Goal: Task Accomplishment & Management: Use online tool/utility

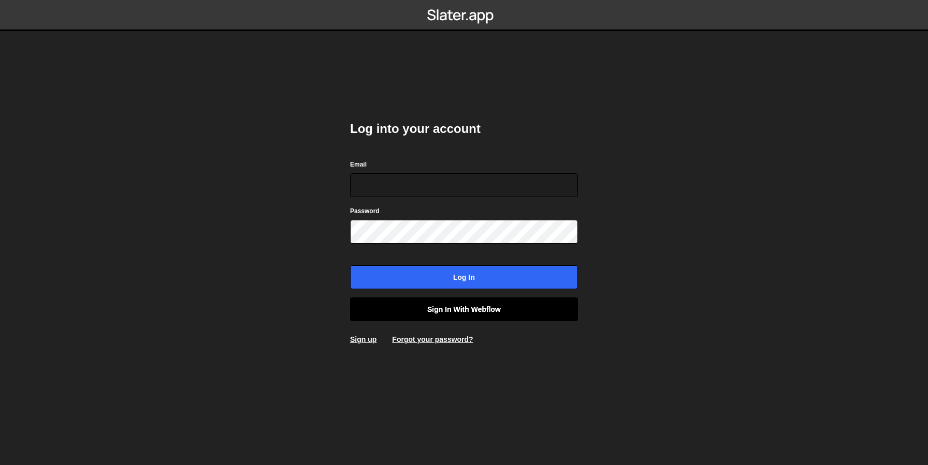
type input "[EMAIL_ADDRESS][DOMAIN_NAME]"
click at [429, 316] on link "Sign in with Webflow" at bounding box center [464, 310] width 228 height 24
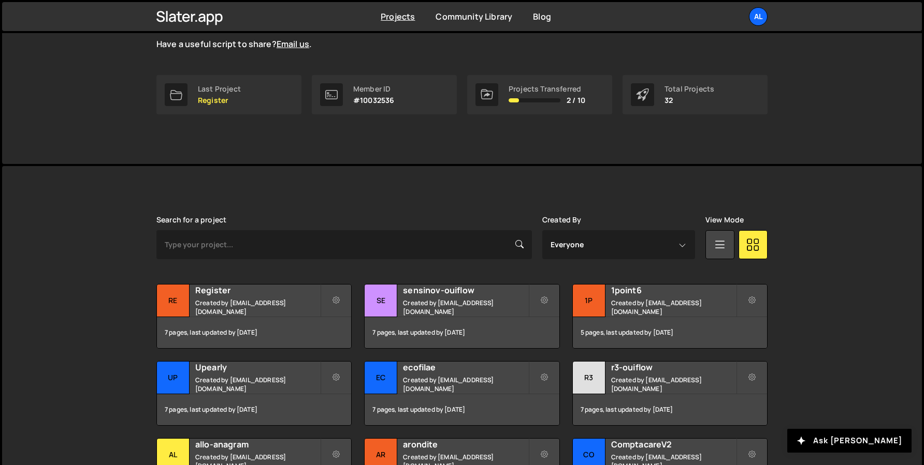
scroll to position [182, 0]
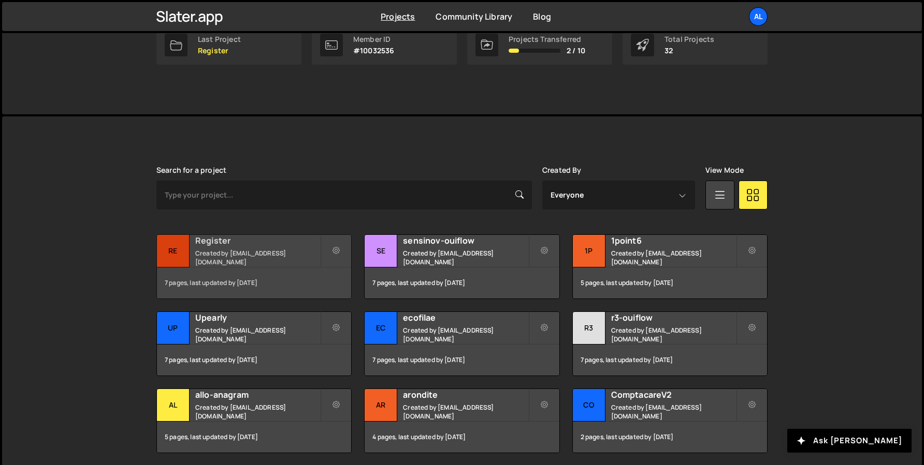
click at [205, 244] on h2 "Register" at bounding box center [257, 240] width 125 height 11
